Goal: Find contact information: Find contact information

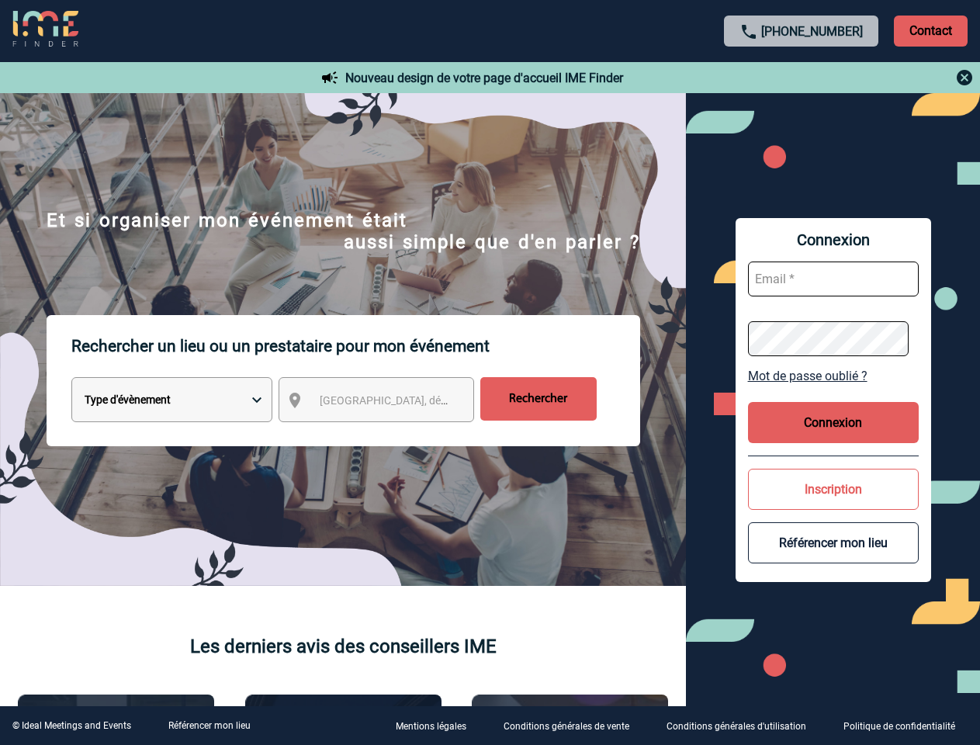
click at [490, 373] on p "Rechercher un lieu ou un prestataire pour mon événement" at bounding box center [355, 346] width 569 height 62
click at [931, 30] on p "Contact" at bounding box center [931, 31] width 74 height 31
click at [802, 78] on div at bounding box center [802, 77] width 345 height 19
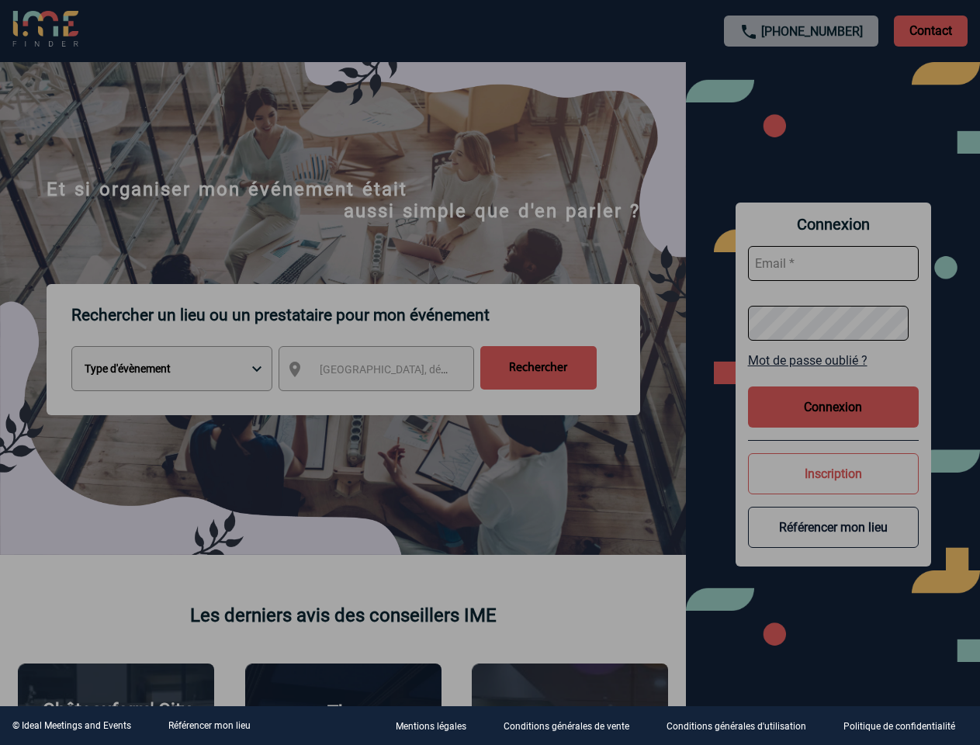
click at [390, 403] on div at bounding box center [490, 372] width 980 height 745
click at [834, 376] on div at bounding box center [490, 372] width 980 height 745
click at [834, 422] on div at bounding box center [490, 372] width 980 height 745
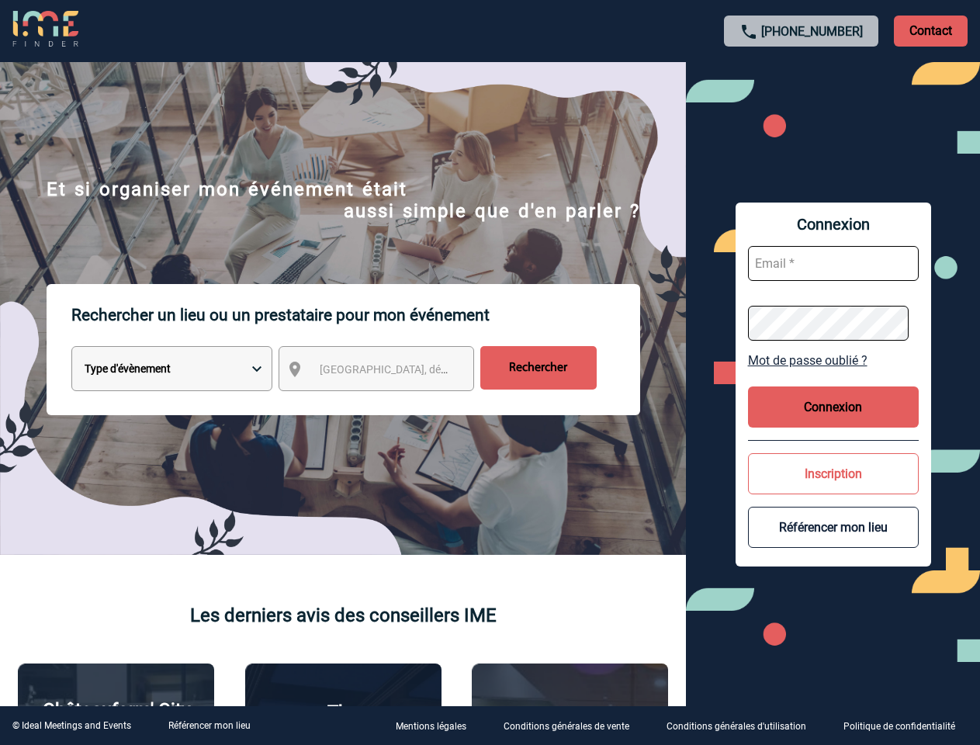
click at [834, 489] on body "[PHONE_NUMBER] Contact Contact Nouveau design de votre page d'accueil IME Finde…" at bounding box center [490, 372] width 980 height 745
click at [834, 543] on button "Référencer mon lieu" at bounding box center [833, 527] width 171 height 41
click at [209, 726] on link "Référencer mon lieu" at bounding box center [209, 725] width 82 height 11
